Goal: Task Accomplishment & Management: Use online tool/utility

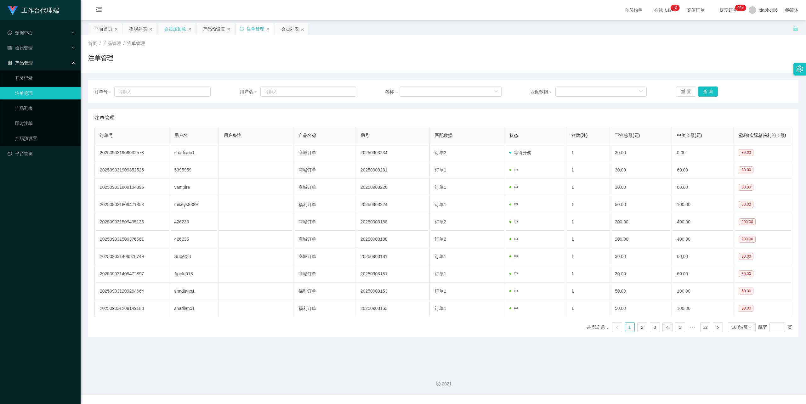
click at [173, 30] on div "会员加扣款" at bounding box center [175, 29] width 22 height 12
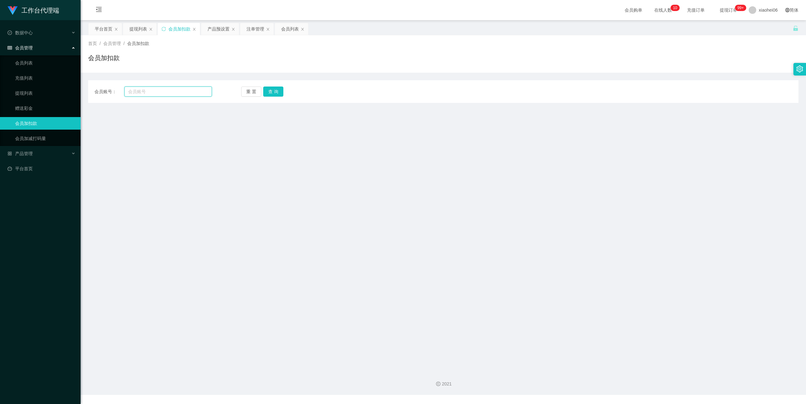
click at [164, 87] on input "text" at bounding box center [168, 92] width 88 height 10
paste input "vampire"
type input "vampire"
click at [274, 96] on button "查 询" at bounding box center [273, 92] width 20 height 10
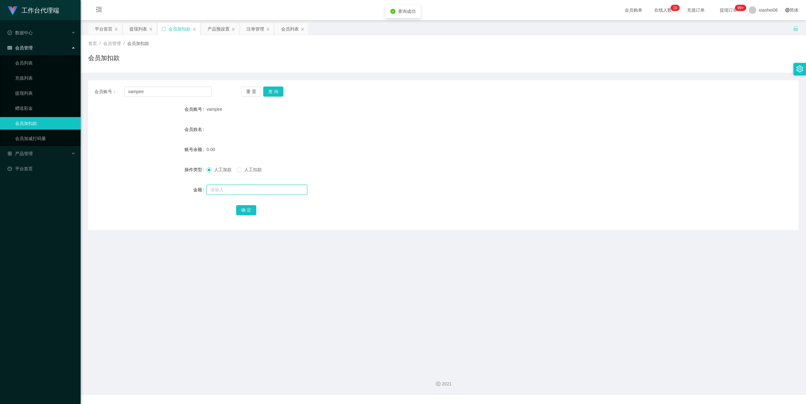
click at [261, 186] on input "text" at bounding box center [257, 190] width 101 height 10
type input "500"
click at [244, 209] on button "确 定" at bounding box center [246, 210] width 20 height 10
drag, startPoint x: 511, startPoint y: 155, endPoint x: 591, endPoint y: 106, distance: 94.2
click at [513, 154] on div "500.00" at bounding box center [414, 149] width 414 height 13
